Goal: Transaction & Acquisition: Subscribe to service/newsletter

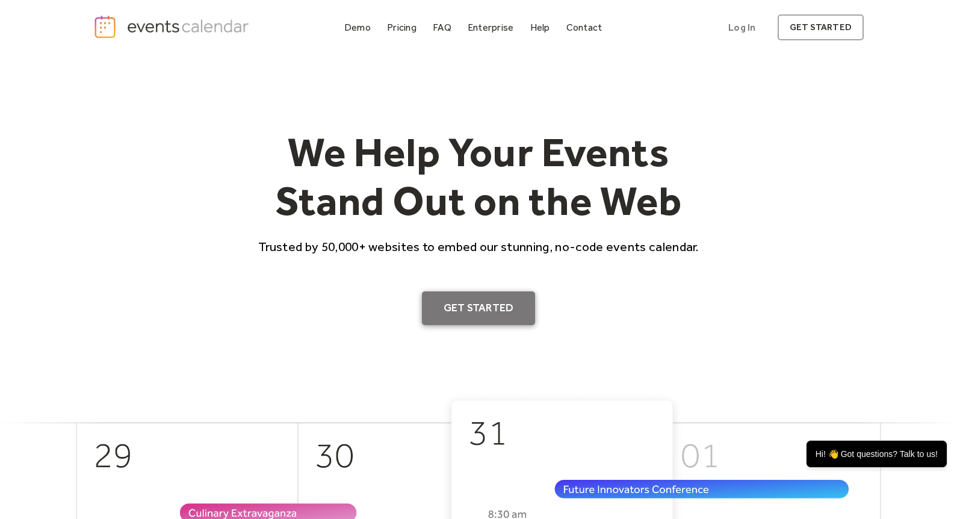
click at [470, 308] on link "Get Started" at bounding box center [479, 308] width 114 height 34
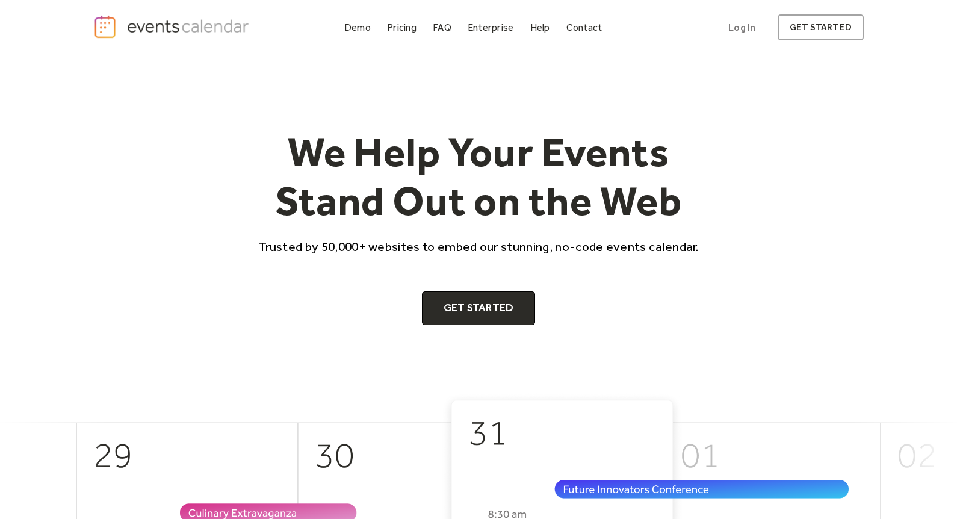
click at [409, 28] on div "Pricing" at bounding box center [401, 27] width 29 height 7
